Goal: Transaction & Acquisition: Obtain resource

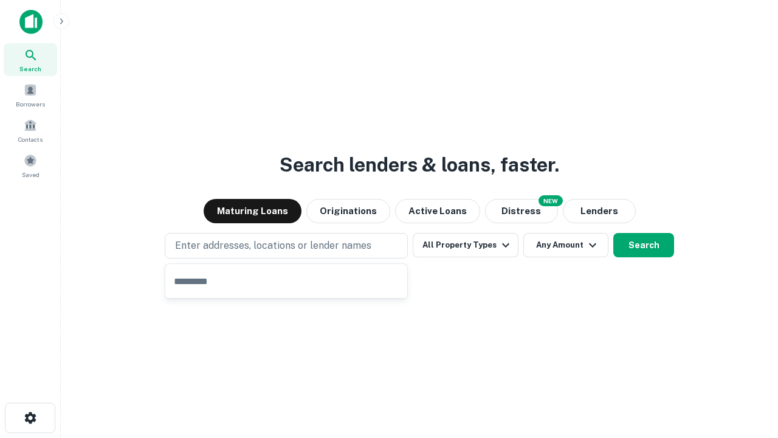
type input "**********"
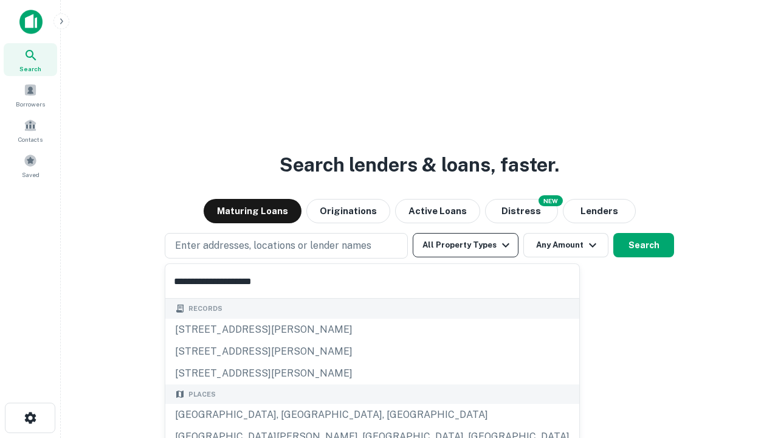
click at [466, 245] on button "All Property Types" at bounding box center [466, 245] width 106 height 24
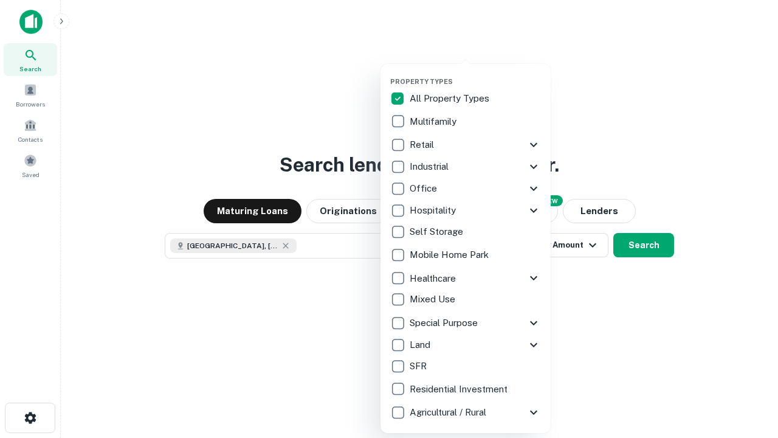
click at [475, 74] on button "button" at bounding box center [475, 74] width 170 height 1
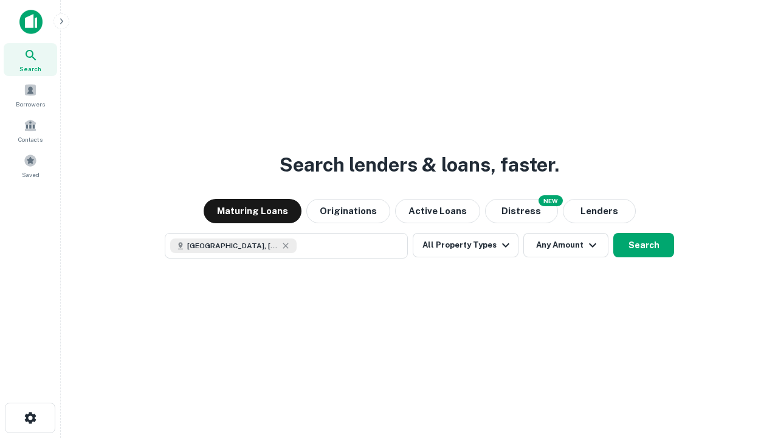
scroll to position [19, 0]
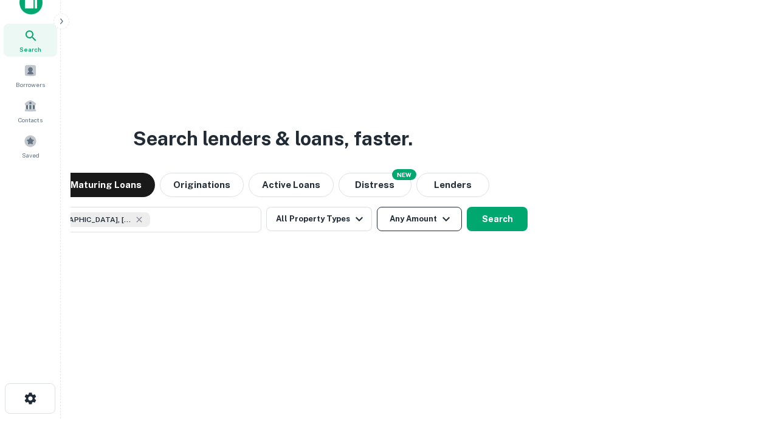
click at [377, 207] on button "Any Amount" at bounding box center [419, 219] width 85 height 24
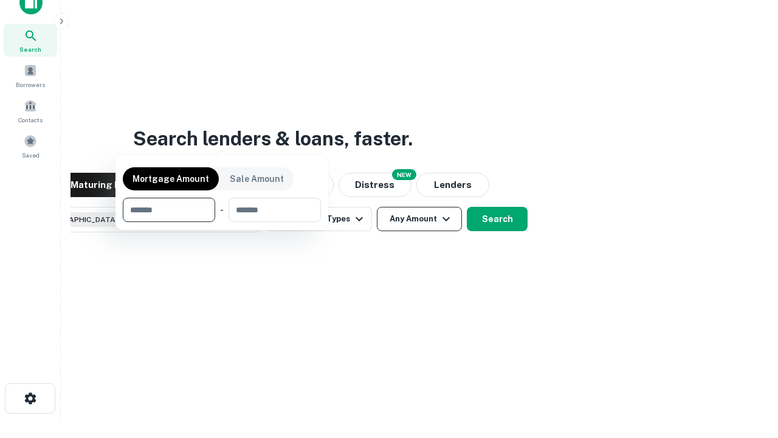
scroll to position [88, 344]
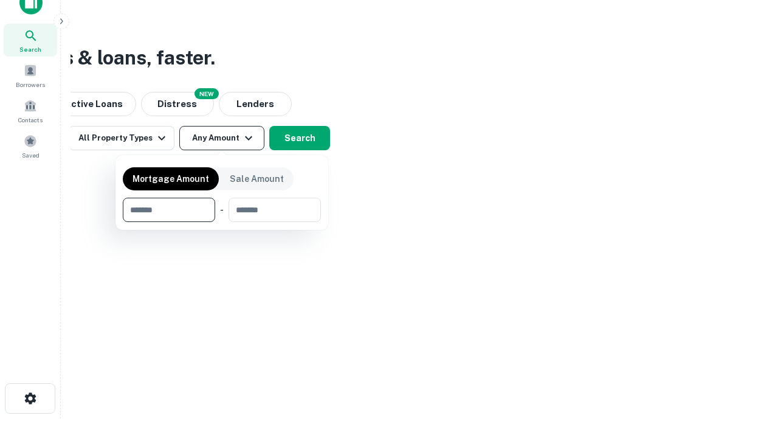
type input "*******"
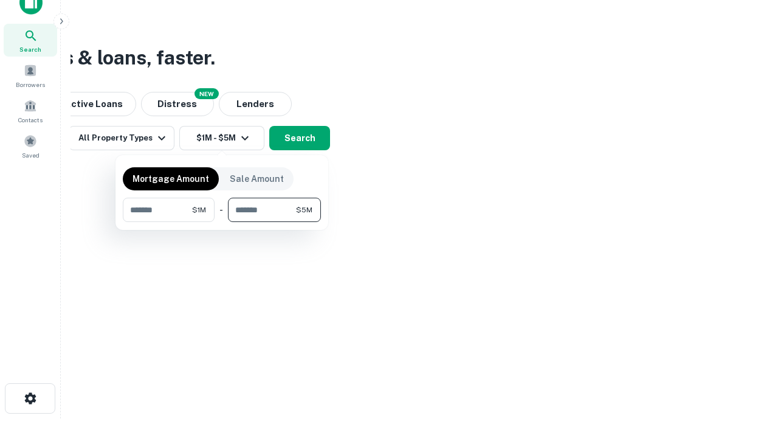
type input "*******"
click at [222, 222] on button "button" at bounding box center [222, 222] width 198 height 1
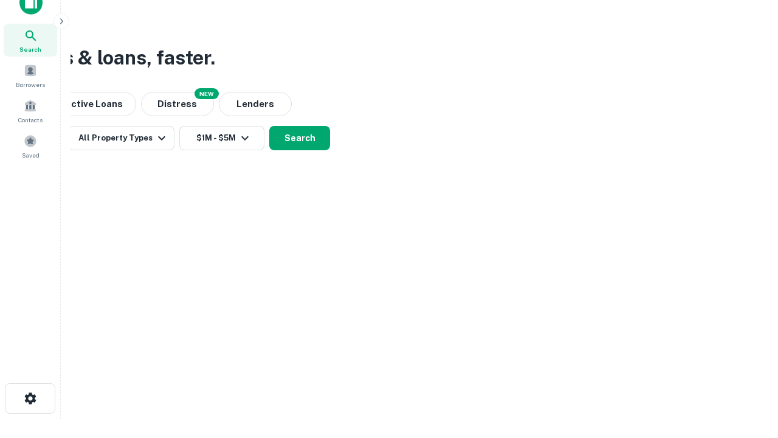
scroll to position [19, 0]
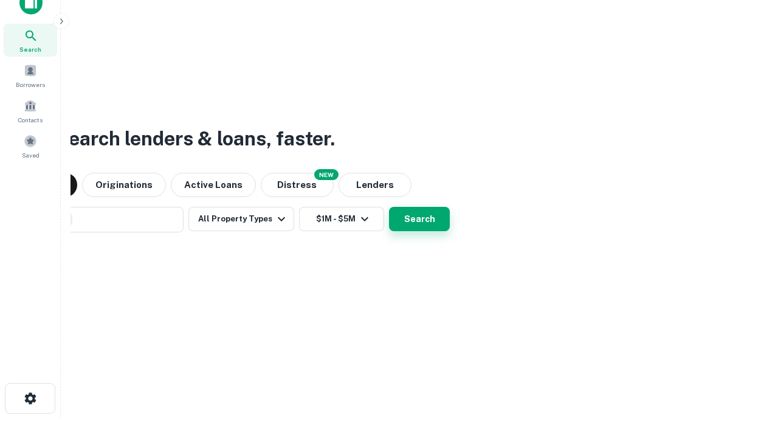
click at [389, 207] on button "Search" at bounding box center [419, 219] width 61 height 24
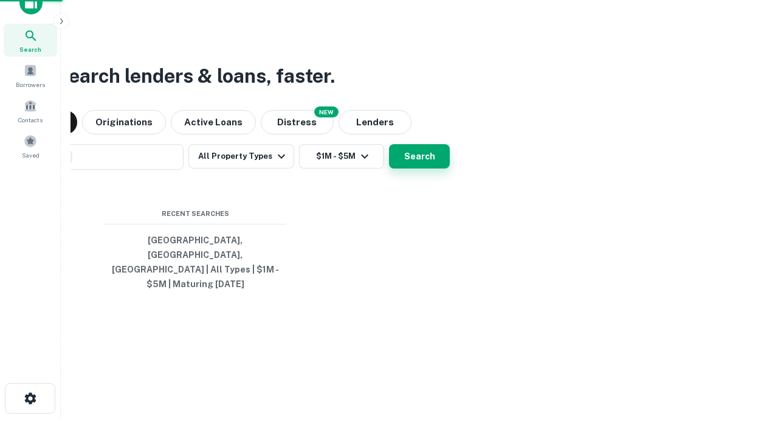
scroll to position [40, 344]
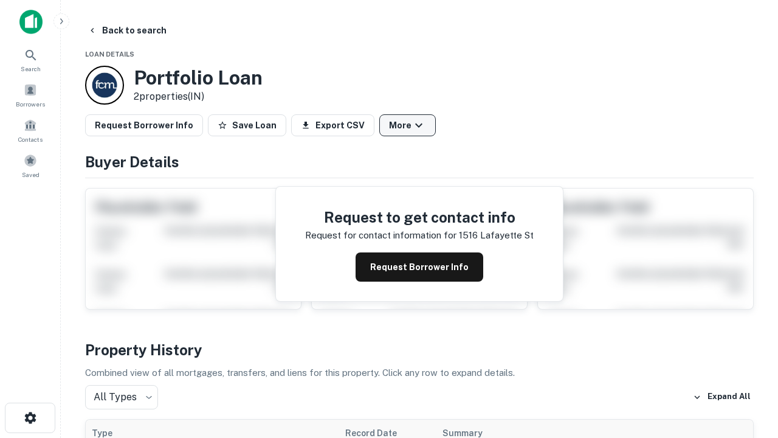
click at [407, 125] on button "More" at bounding box center [407, 125] width 57 height 22
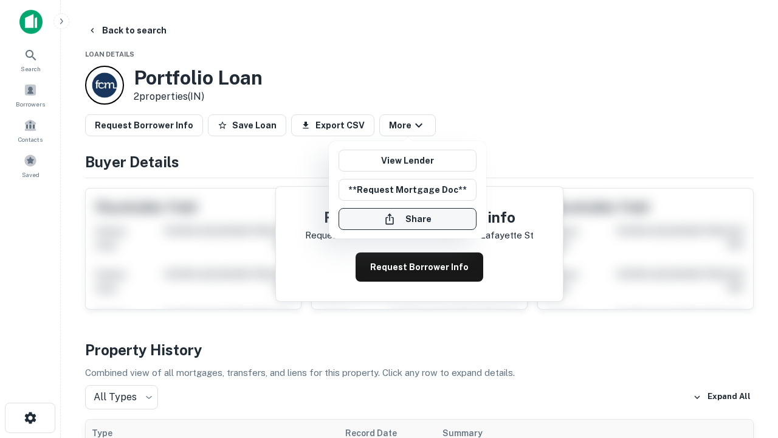
click at [407, 219] on button "Share" at bounding box center [408, 219] width 138 height 22
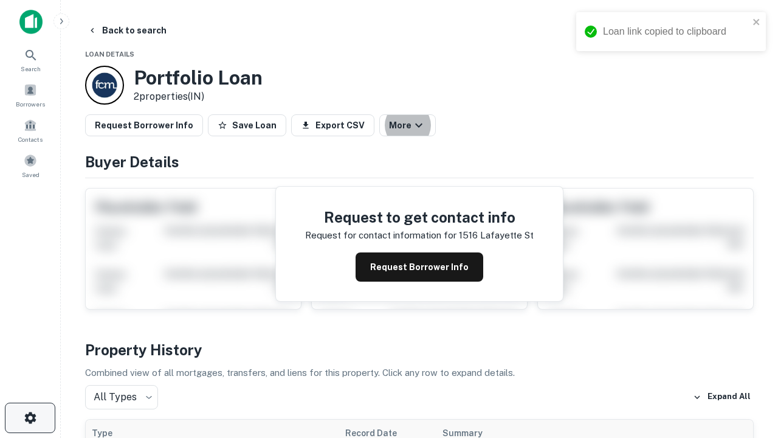
click at [30, 418] on icon "button" at bounding box center [30, 417] width 15 height 15
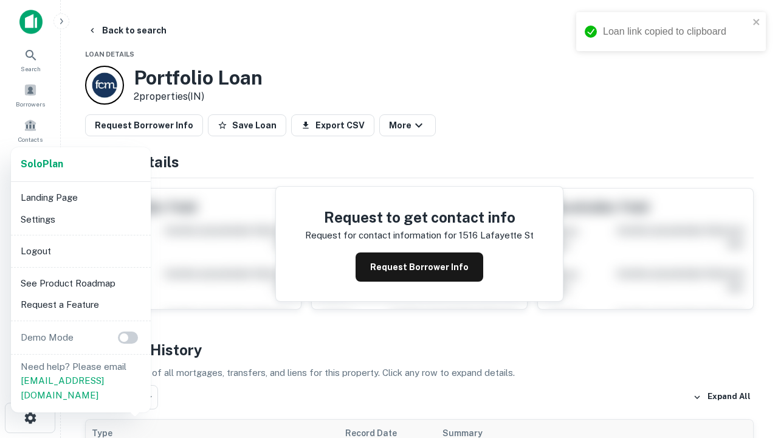
click at [80, 250] on li "Logout" at bounding box center [81, 251] width 130 height 22
